Goal: Task Accomplishment & Management: Use online tool/utility

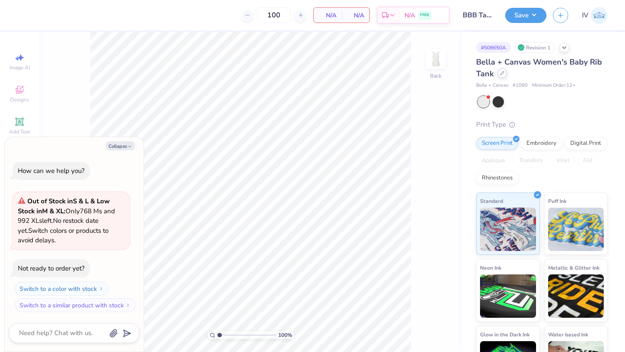
click at [504, 73] on div at bounding box center [502, 74] width 10 height 10
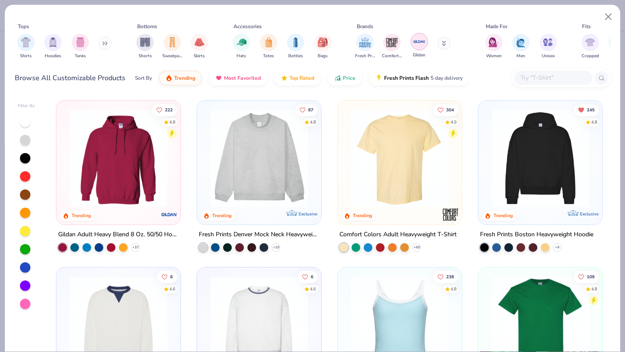
click at [418, 46] on img "filter for Gildan" at bounding box center [418, 41] width 13 height 13
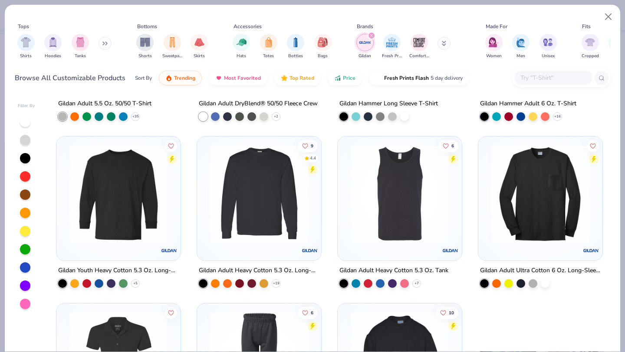
scroll to position [1276, 0]
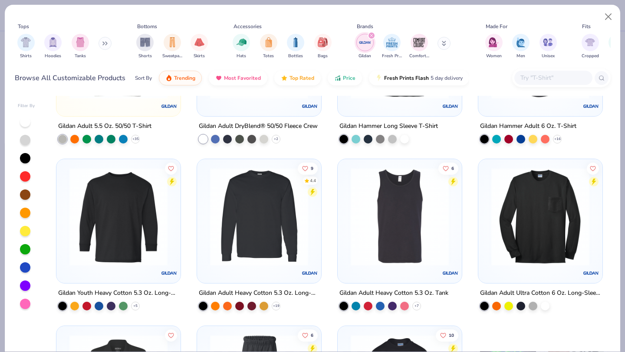
click at [365, 240] on img at bounding box center [399, 217] width 107 height 98
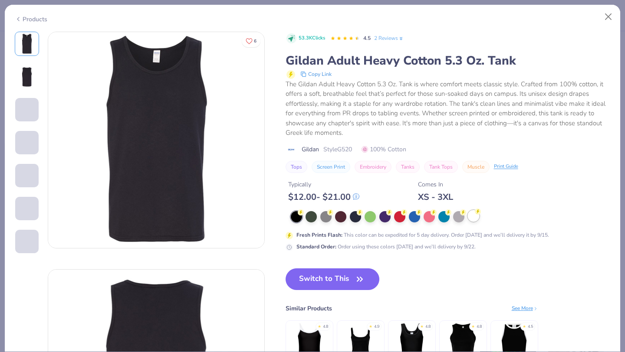
click at [471, 216] on div at bounding box center [473, 215] width 11 height 11
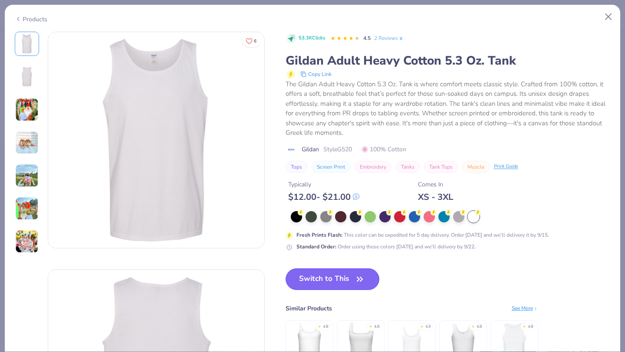
click at [321, 283] on button "Switch to This" at bounding box center [332, 279] width 94 height 22
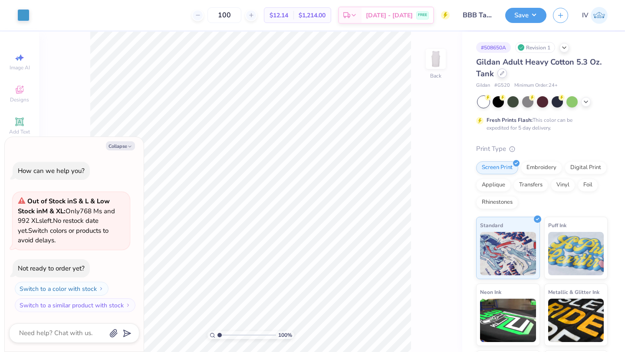
click at [504, 72] on div at bounding box center [502, 74] width 10 height 10
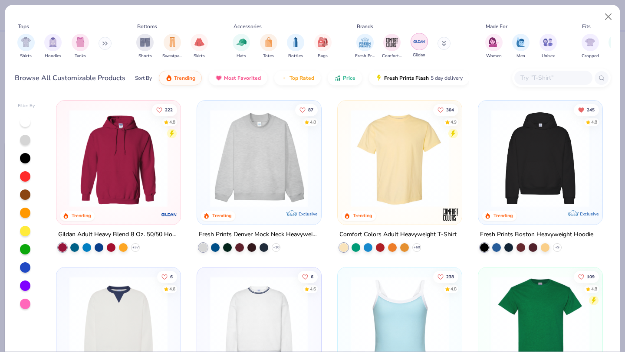
click at [416, 41] on img "filter for Gildan" at bounding box center [418, 41] width 13 height 13
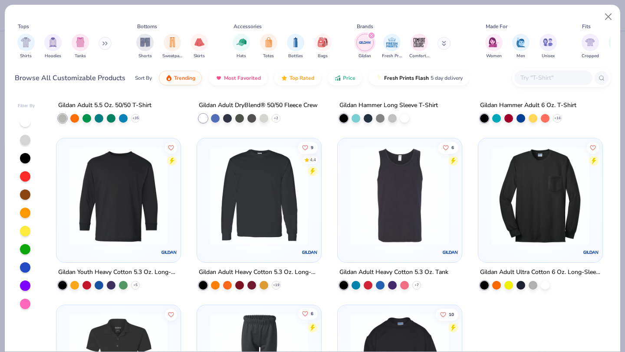
scroll to position [1272, 0]
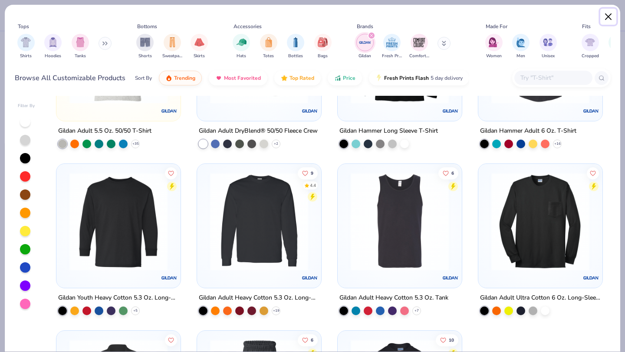
click at [606, 15] on button "Close" at bounding box center [608, 17] width 16 height 16
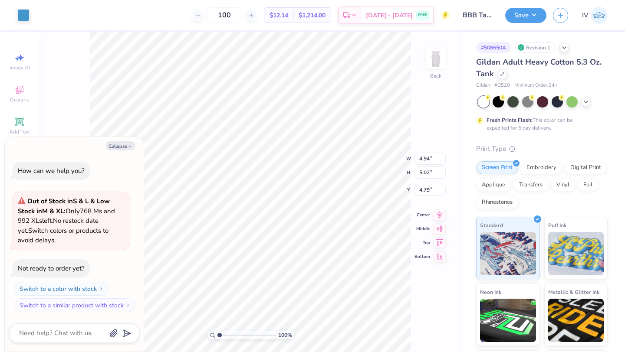
type textarea "x"
type input "7.66"
type input "7.78"
click at [440, 206] on icon at bounding box center [439, 207] width 12 height 10
type textarea "x"
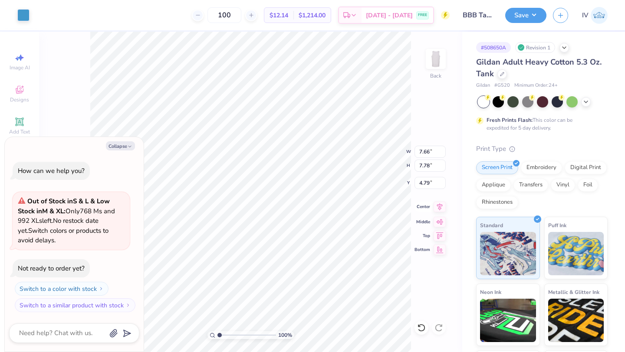
type input "4.28"
click at [438, 211] on icon at bounding box center [439, 207] width 12 height 10
click at [523, 13] on button "Save" at bounding box center [525, 14] width 41 height 15
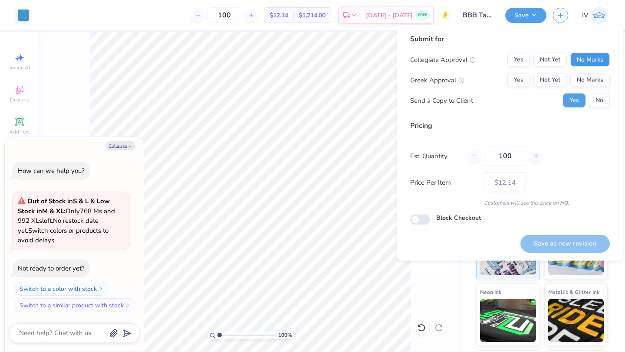
click at [596, 56] on button "No Marks" at bounding box center [589, 60] width 39 height 14
click at [592, 76] on button "No Marks" at bounding box center [589, 80] width 39 height 14
type textarea "x"
type input "– –"
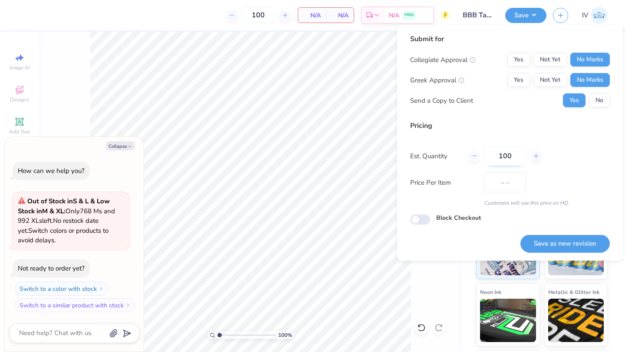
type textarea "x"
click at [515, 160] on input "100" at bounding box center [505, 156] width 42 height 20
type input "12"
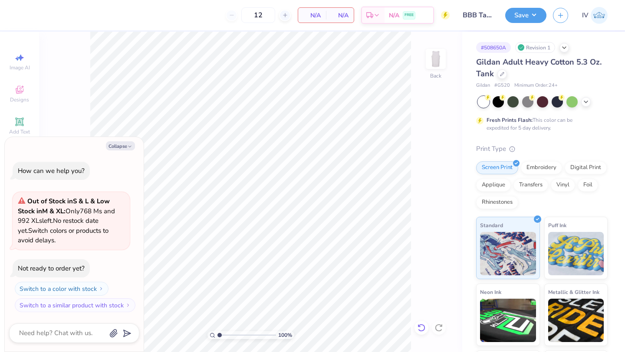
click at [420, 330] on icon at bounding box center [421, 328] width 9 height 9
click at [524, 13] on button "Save" at bounding box center [525, 14] width 41 height 15
type textarea "x"
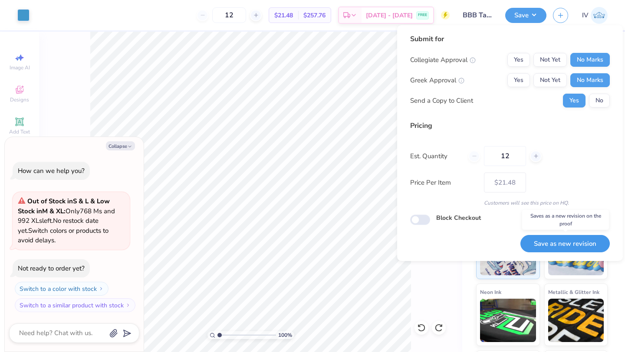
click at [546, 246] on button "Save as new revision" at bounding box center [564, 244] width 89 height 18
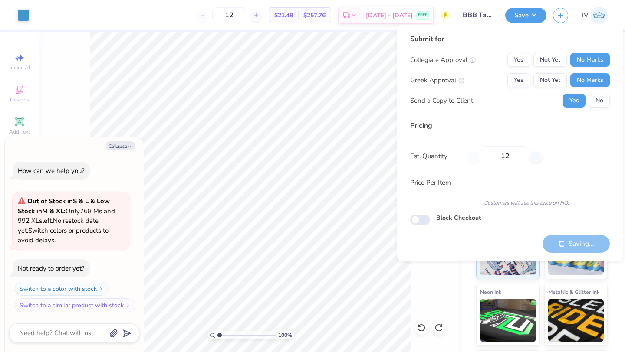
type input "$21.48"
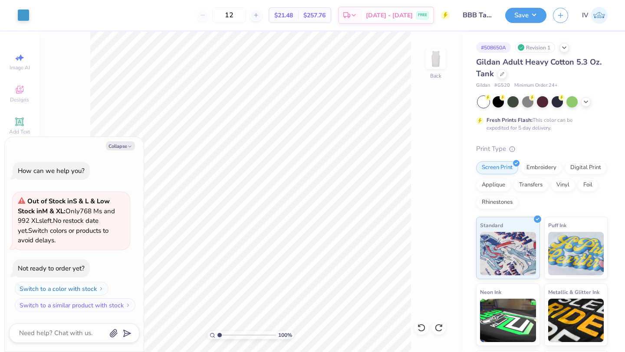
type textarea "x"
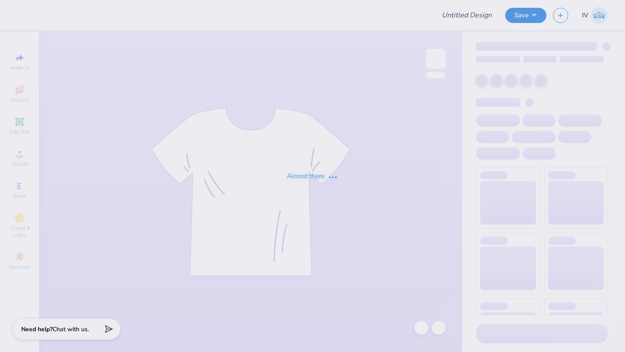
type input "BBB TShirt"
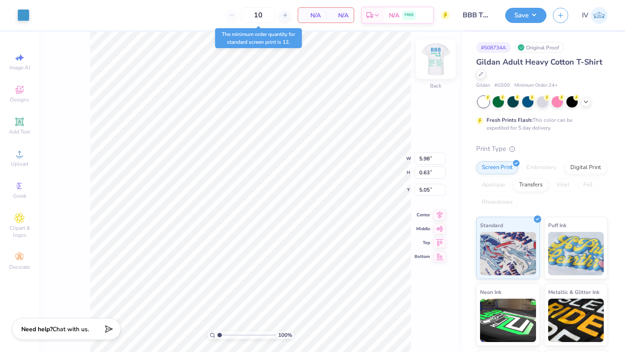
click at [429, 58] on img at bounding box center [435, 59] width 35 height 35
click at [429, 58] on img at bounding box center [435, 58] width 17 height 17
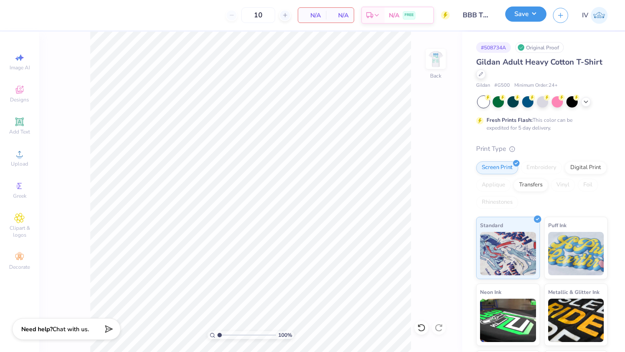
click at [519, 15] on button "Save" at bounding box center [525, 14] width 41 height 15
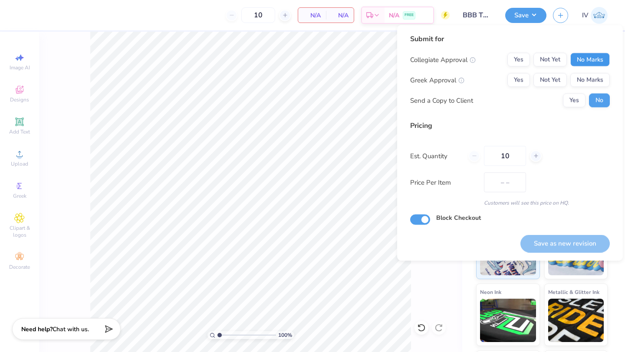
click at [585, 63] on button "No Marks" at bounding box center [589, 60] width 39 height 14
click at [584, 81] on button "No Marks" at bounding box center [589, 80] width 39 height 14
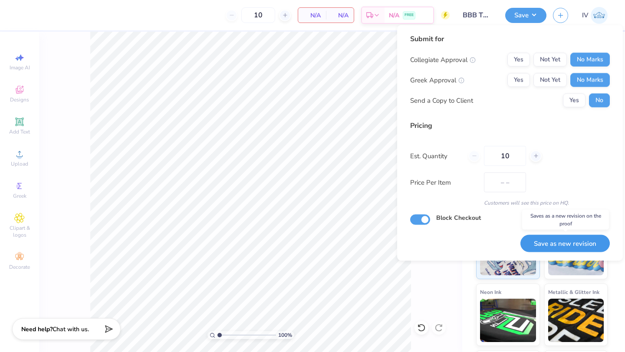
click at [555, 246] on button "Save as new revision" at bounding box center [564, 244] width 89 height 18
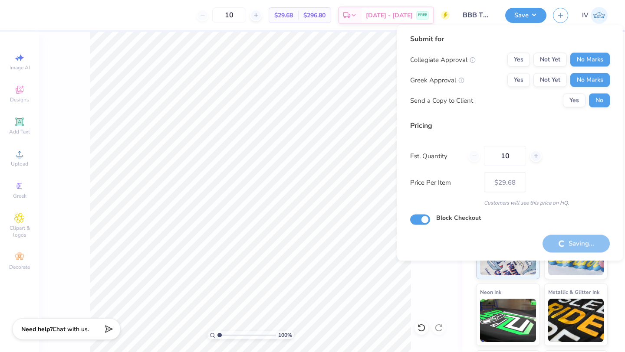
type input "$29.68"
